Goal: Task Accomplishment & Management: Use online tool/utility

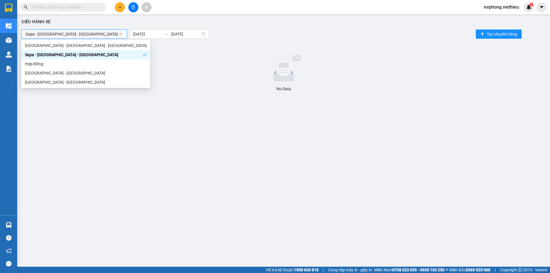
click at [40, 54] on div "Sapa - [GEOGRAPHIC_DATA] - [GEOGRAPHIC_DATA]" at bounding box center [84, 55] width 118 height 6
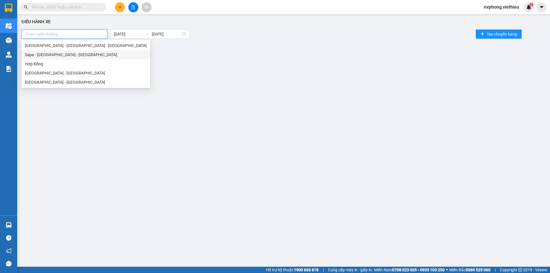
click at [54, 58] on div "Sapa - [GEOGRAPHIC_DATA] - [GEOGRAPHIC_DATA]" at bounding box center [86, 55] width 122 height 6
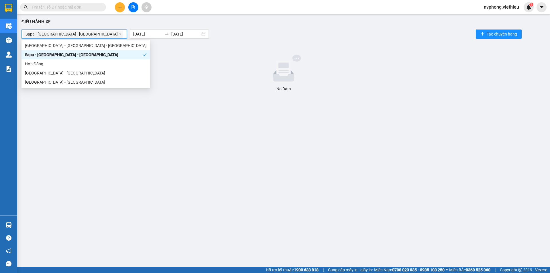
click at [54, 58] on div "Sapa - [GEOGRAPHIC_DATA] - [GEOGRAPHIC_DATA]" at bounding box center [84, 55] width 118 height 6
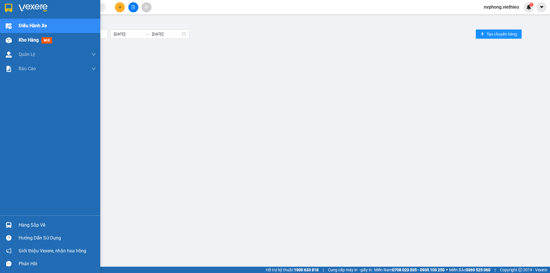
click at [9, 41] on img at bounding box center [9, 40] width 6 height 6
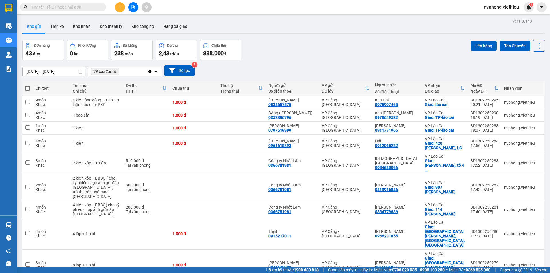
click at [28, 88] on span at bounding box center [27, 88] width 5 height 5
click at [28, 85] on input "checkbox" at bounding box center [28, 85] width 0 height 0
checkbox input "true"
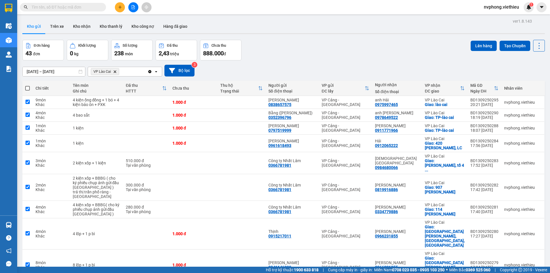
checkbox input "true"
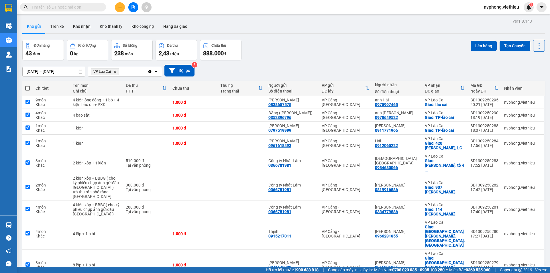
checkbox input "true"
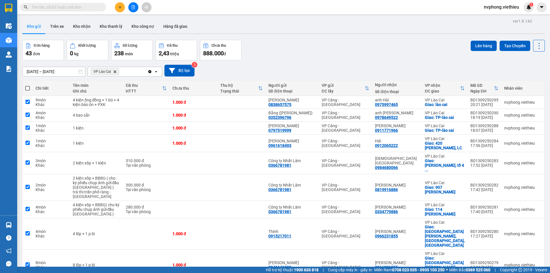
checkbox input "true"
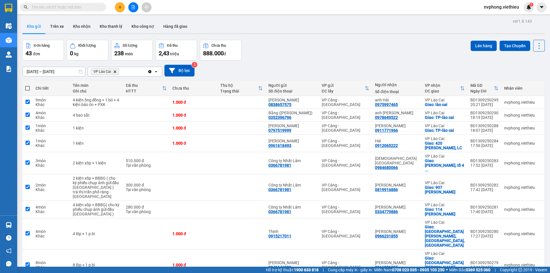
checkbox input "true"
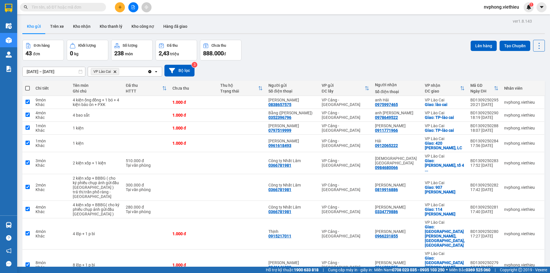
checkbox input "true"
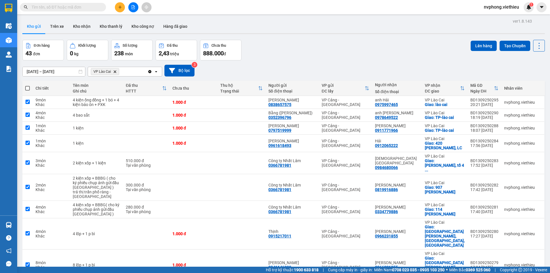
checkbox input "true"
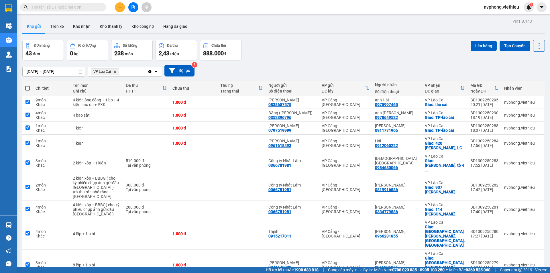
checkbox input "true"
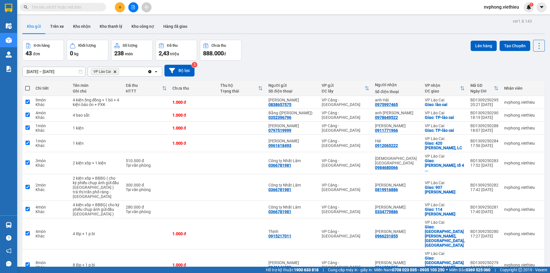
checkbox input "true"
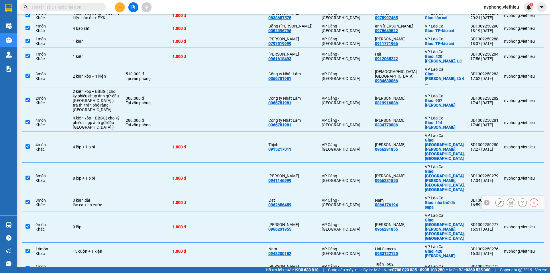
scroll to position [5, 0]
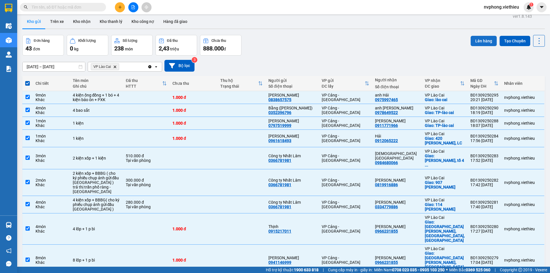
click at [485, 41] on button "Lên hàng" at bounding box center [484, 41] width 26 height 10
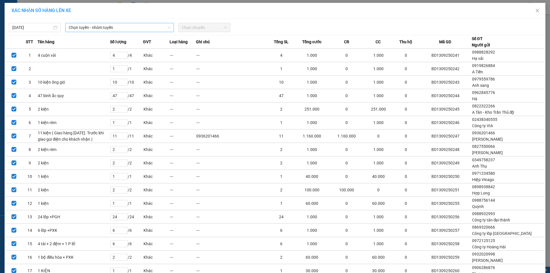
click at [133, 28] on span "Chọn tuyến - nhóm tuyến" at bounding box center [120, 27] width 102 height 9
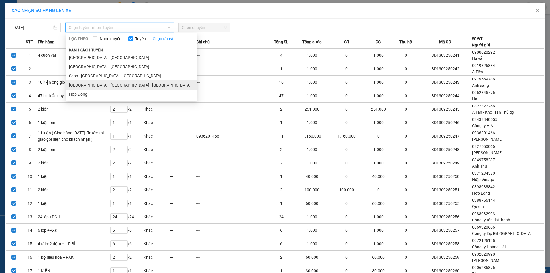
click at [89, 83] on li "[GEOGRAPHIC_DATA] - [GEOGRAPHIC_DATA] - [GEOGRAPHIC_DATA]" at bounding box center [132, 85] width 132 height 9
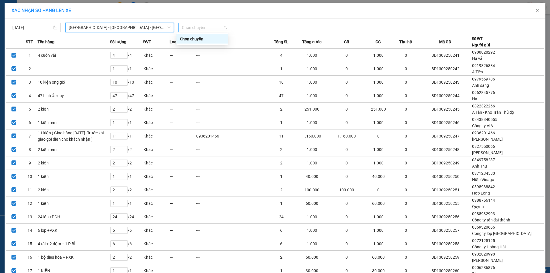
click at [202, 27] on span "Chọn chuyến" at bounding box center [204, 27] width 45 height 9
type input "2130"
click at [209, 46] on div "Thêm chuyến " 21:30 "" at bounding box center [207, 49] width 61 height 10
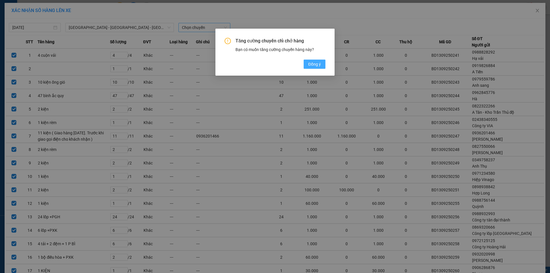
click at [317, 62] on span "Đồng ý" at bounding box center [314, 64] width 13 height 6
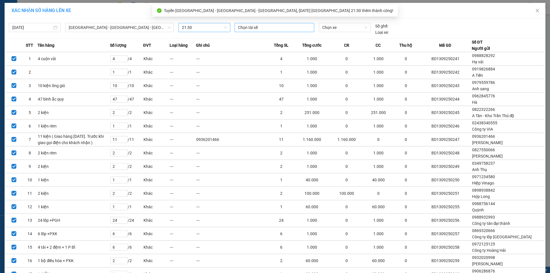
click at [267, 28] on div at bounding box center [274, 27] width 77 height 7
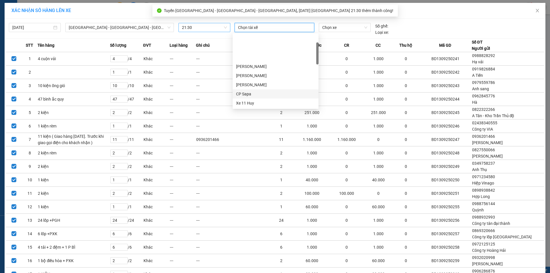
scroll to position [57, 0]
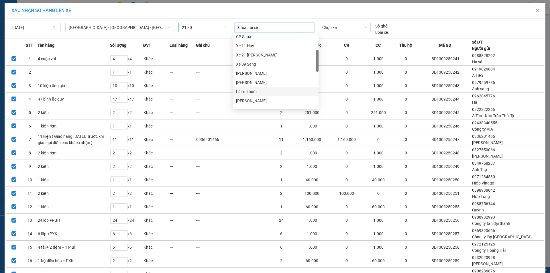
click at [247, 93] on div "Lái xe thuê :" at bounding box center [275, 92] width 79 height 6
click at [338, 31] on span "Chọn xe" at bounding box center [344, 27] width 45 height 9
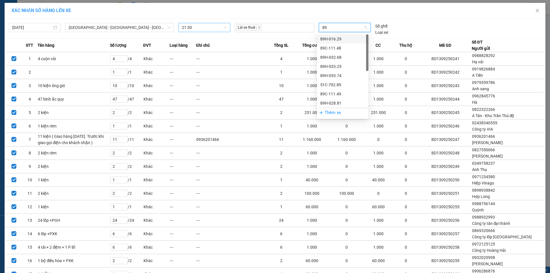
type input "89C"
click at [334, 76] on div "89C-143.92" at bounding box center [342, 75] width 45 height 6
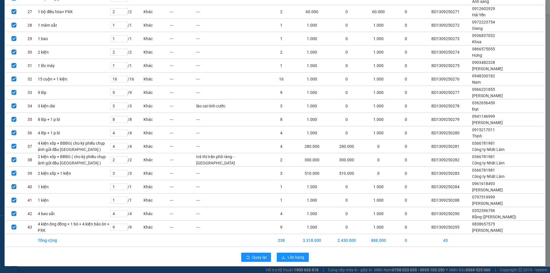
scroll to position [444, 0]
click at [301, 254] on span "Lên hàng" at bounding box center [296, 257] width 17 height 6
